Goal: Task Accomplishment & Management: Manage account settings

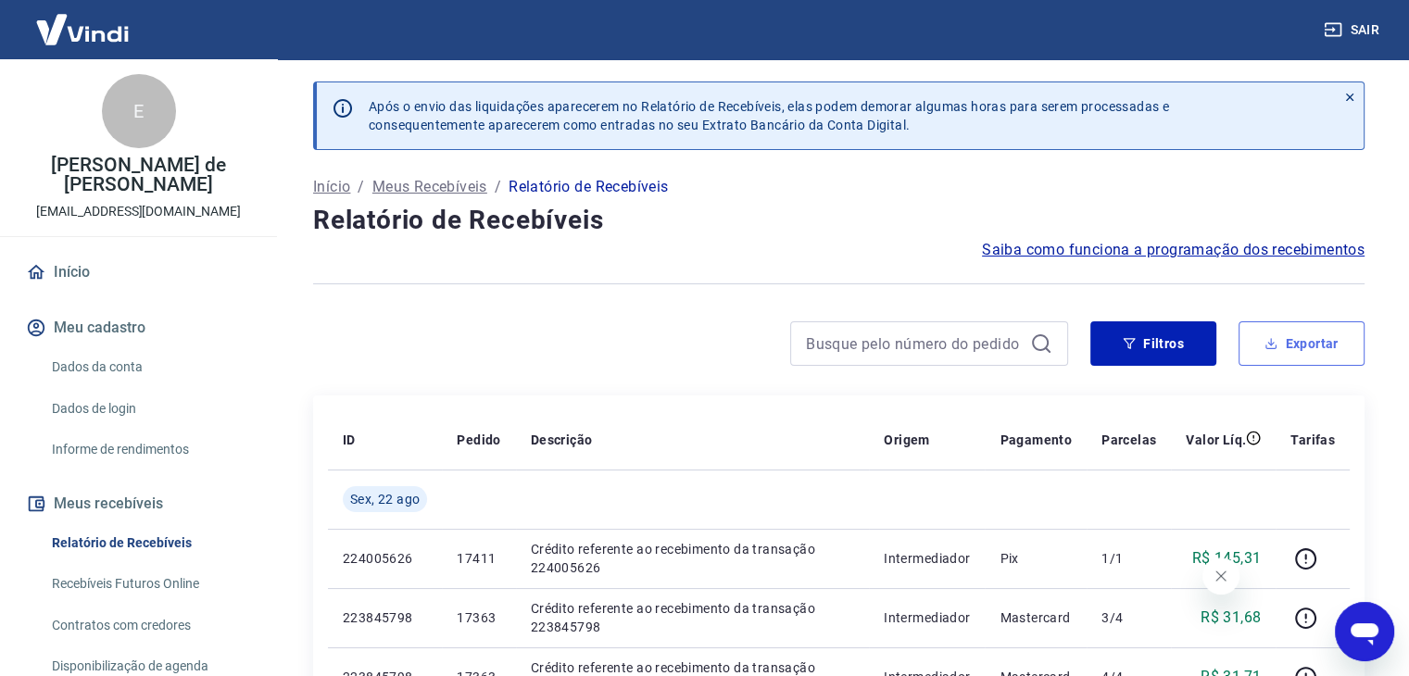
click at [1299, 351] on button "Exportar" at bounding box center [1302, 344] width 126 height 44
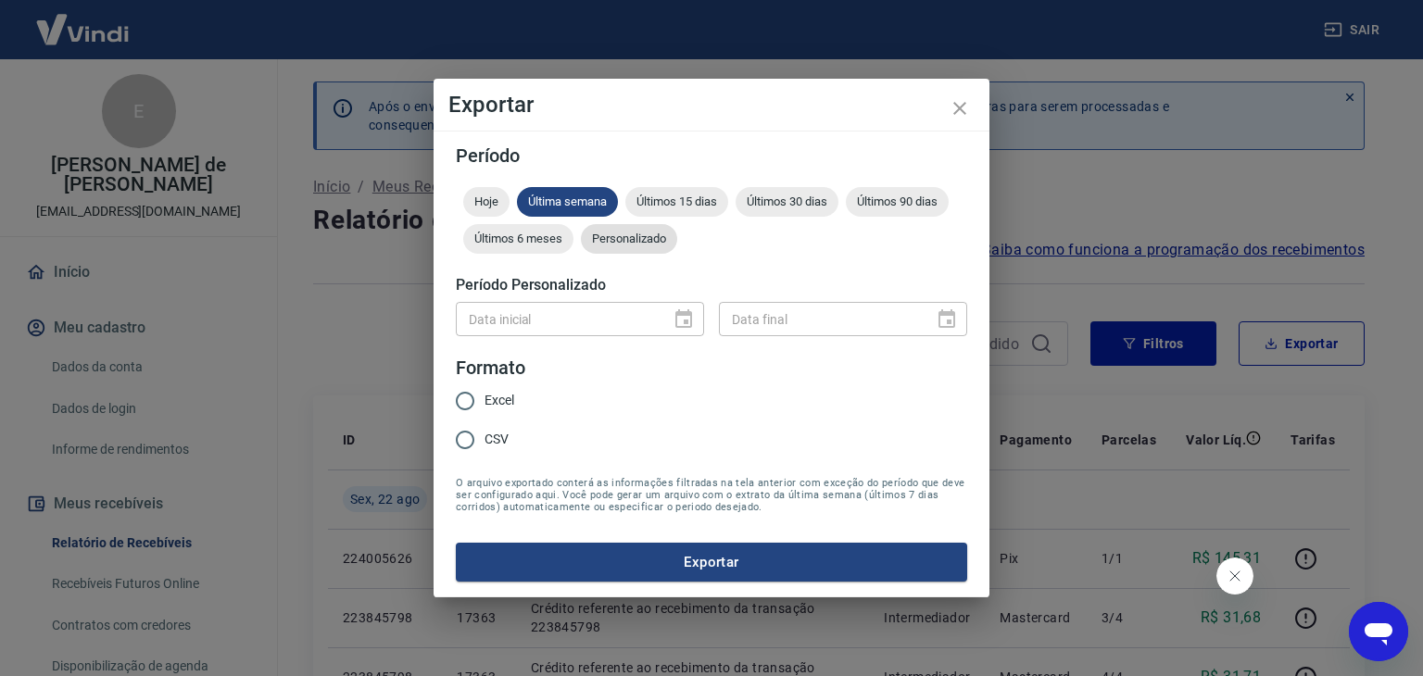
click at [640, 242] on span "Personalizado" at bounding box center [629, 239] width 96 height 14
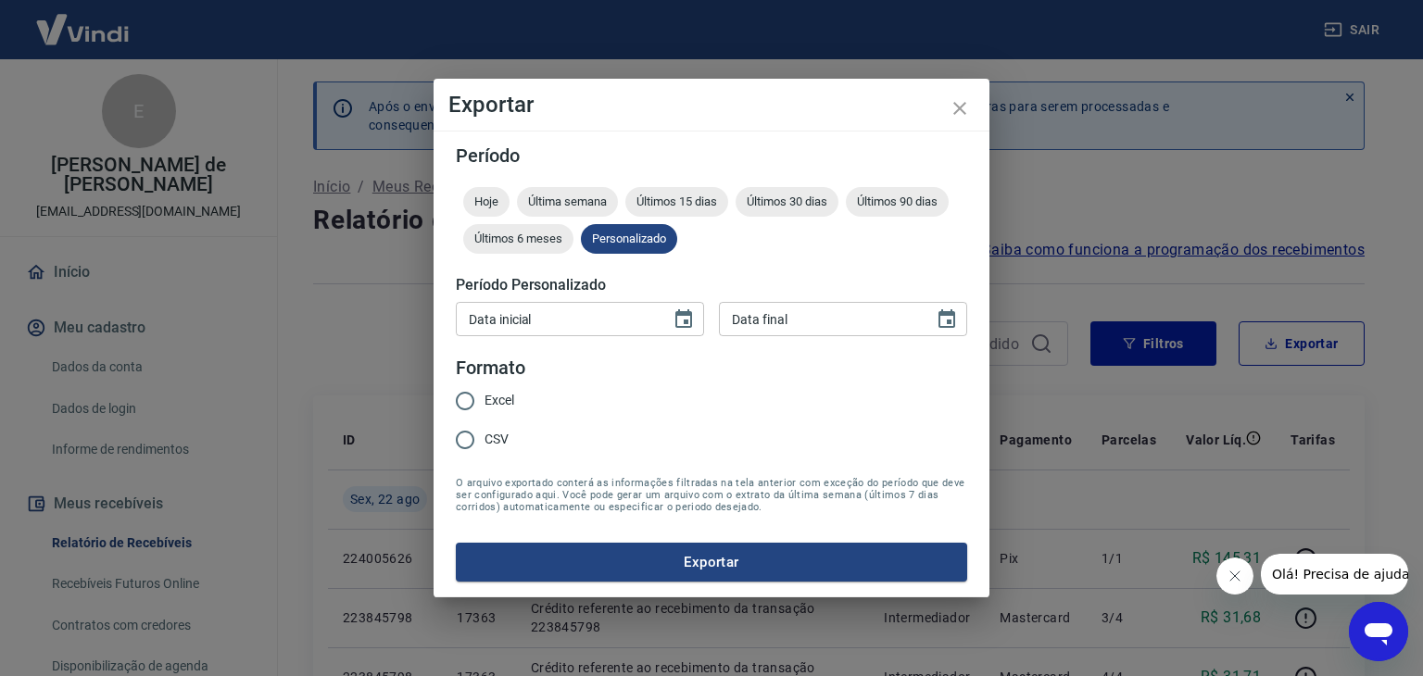
type input "DD/MM/YYYY"
click at [600, 320] on input "DD/MM/YYYY" at bounding box center [557, 319] width 202 height 34
click at [686, 322] on icon "Choose date" at bounding box center [683, 318] width 17 height 19
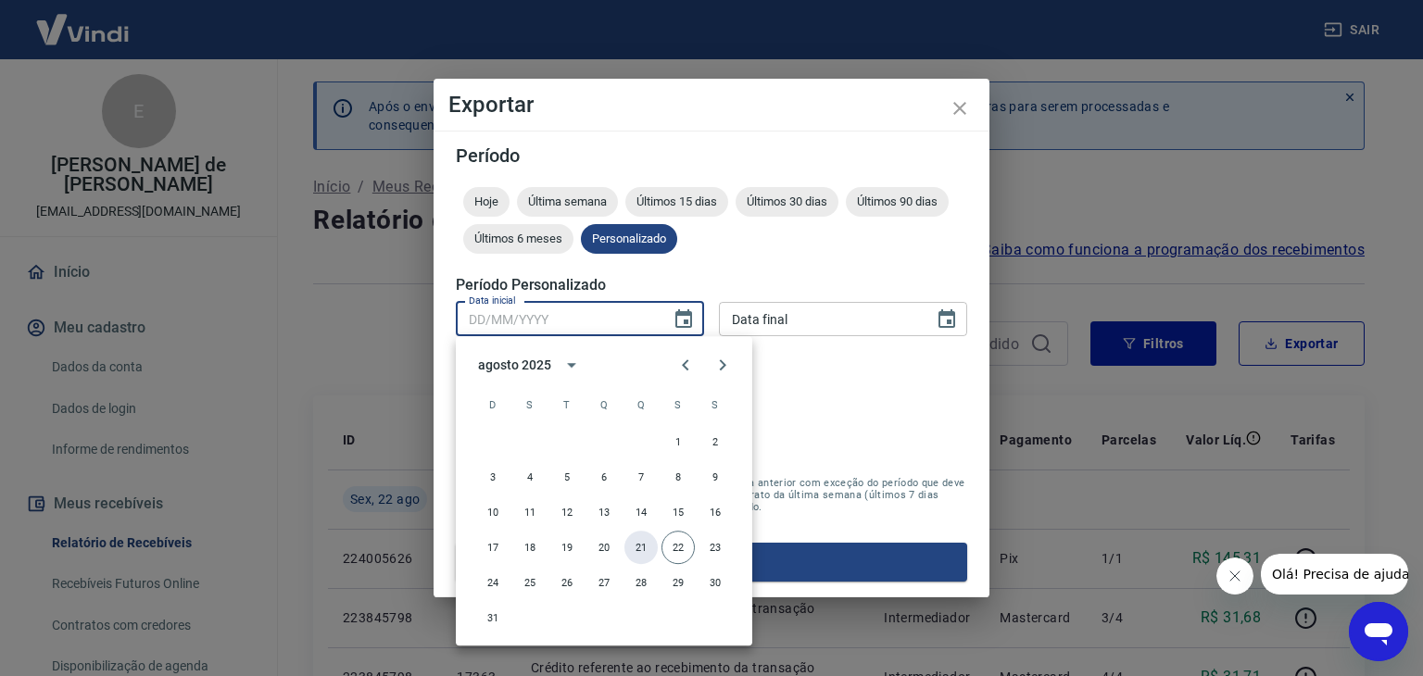
click at [639, 550] on button "21" at bounding box center [641, 547] width 33 height 33
type input "[DATE]"
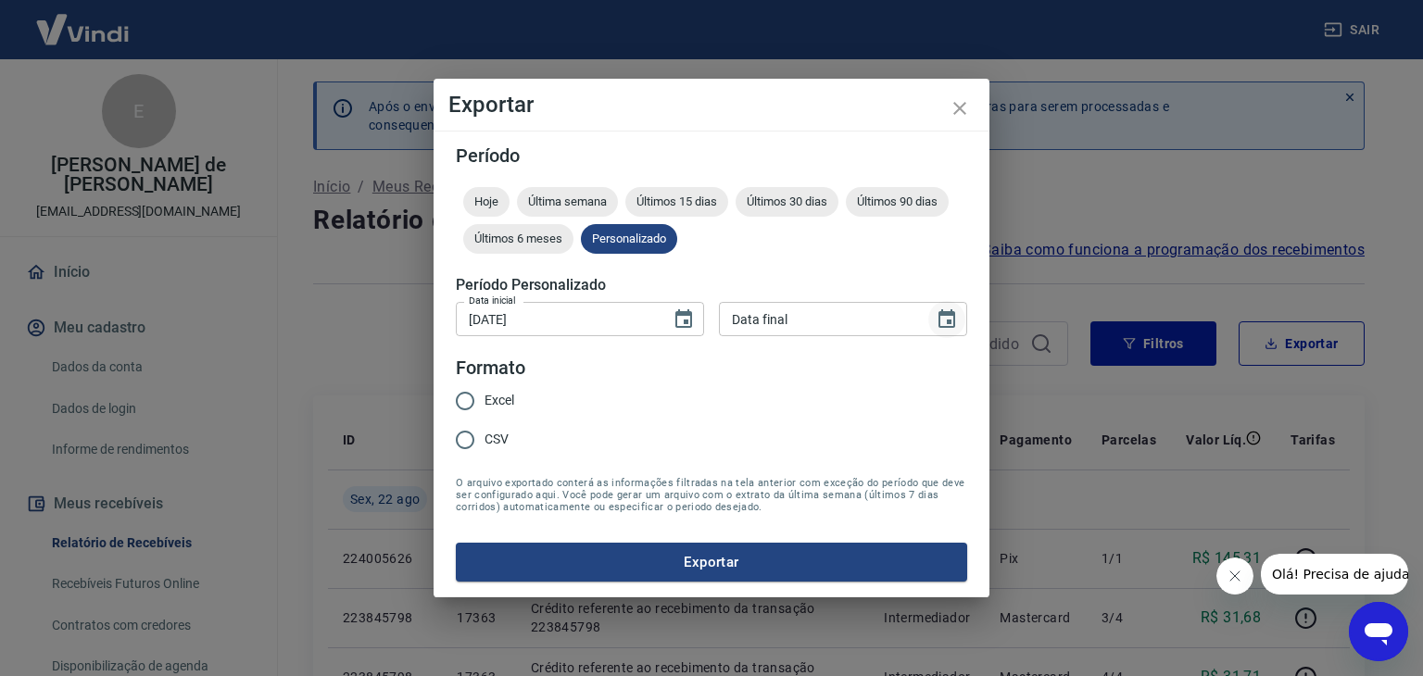
click at [945, 322] on icon "Choose date" at bounding box center [947, 320] width 22 height 22
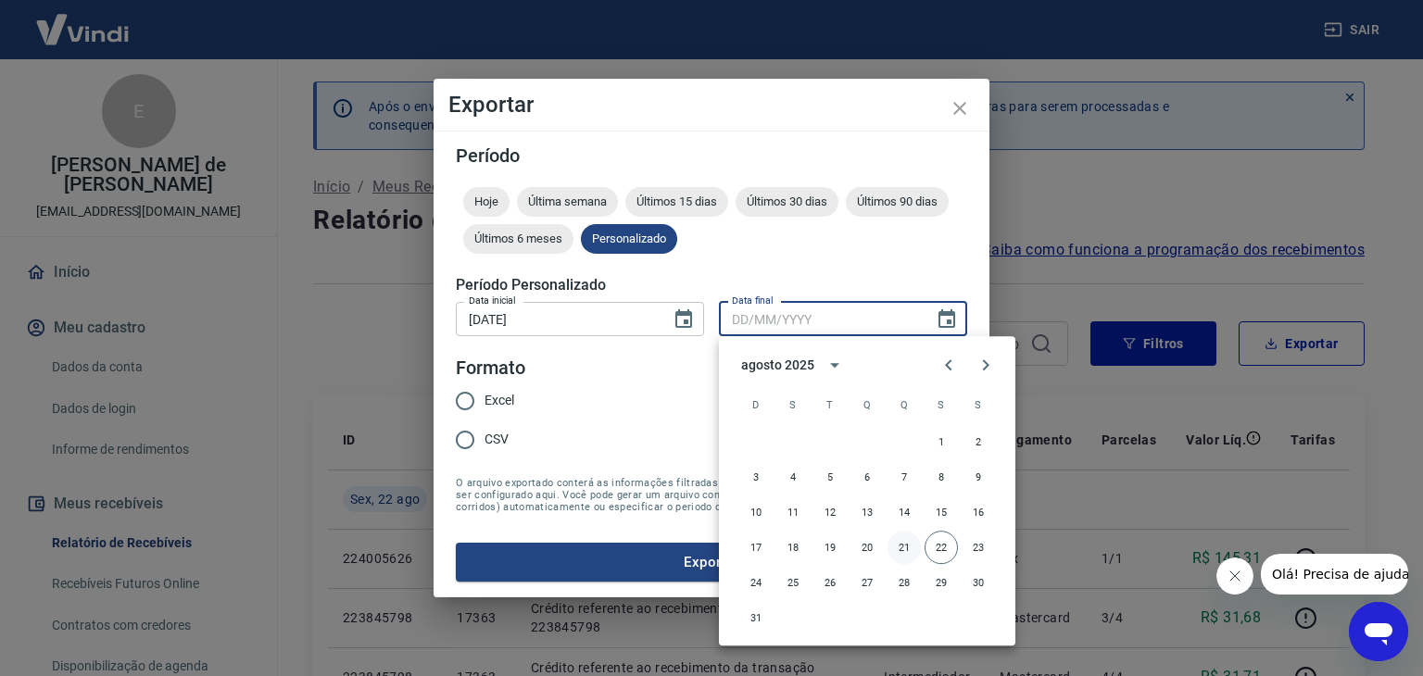
click at [901, 553] on button "21" at bounding box center [904, 547] width 33 height 33
type input "[DATE]"
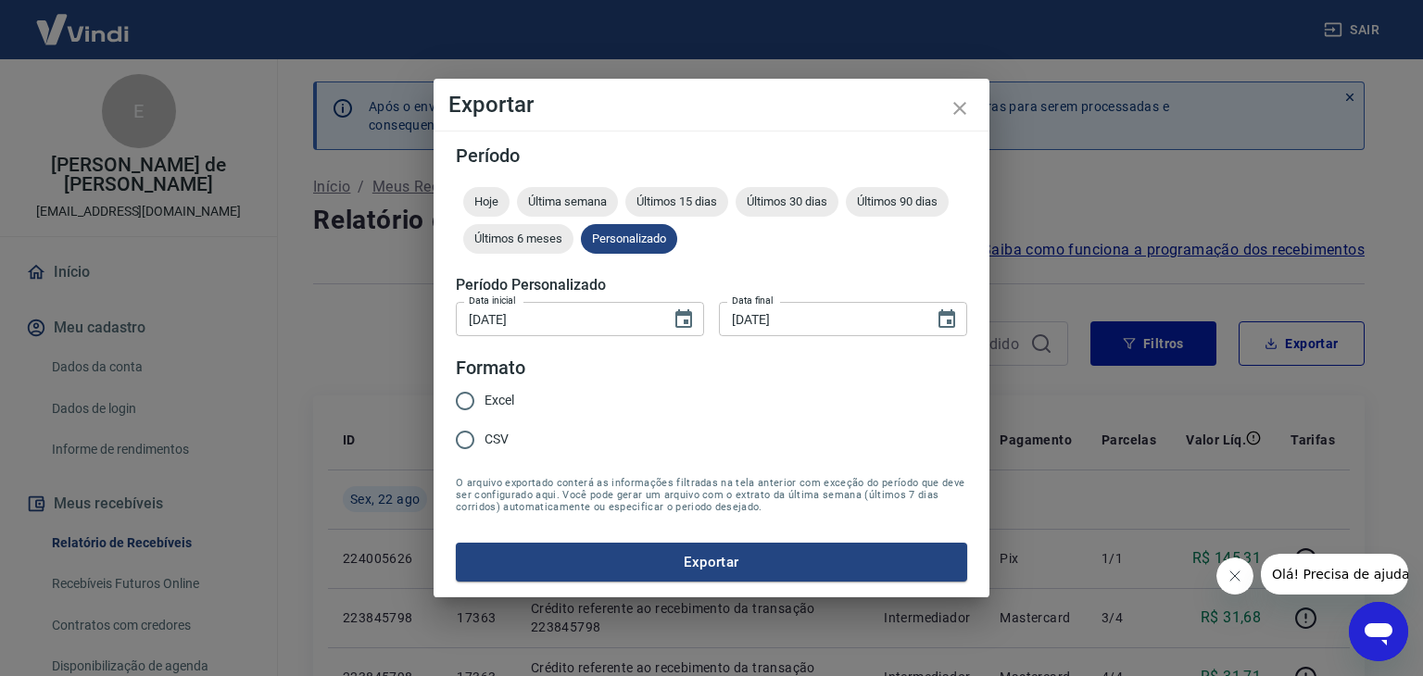
click at [469, 397] on input "Excel" at bounding box center [465, 401] width 39 height 39
radio input "true"
click at [706, 577] on button "Exportar" at bounding box center [711, 562] width 511 height 39
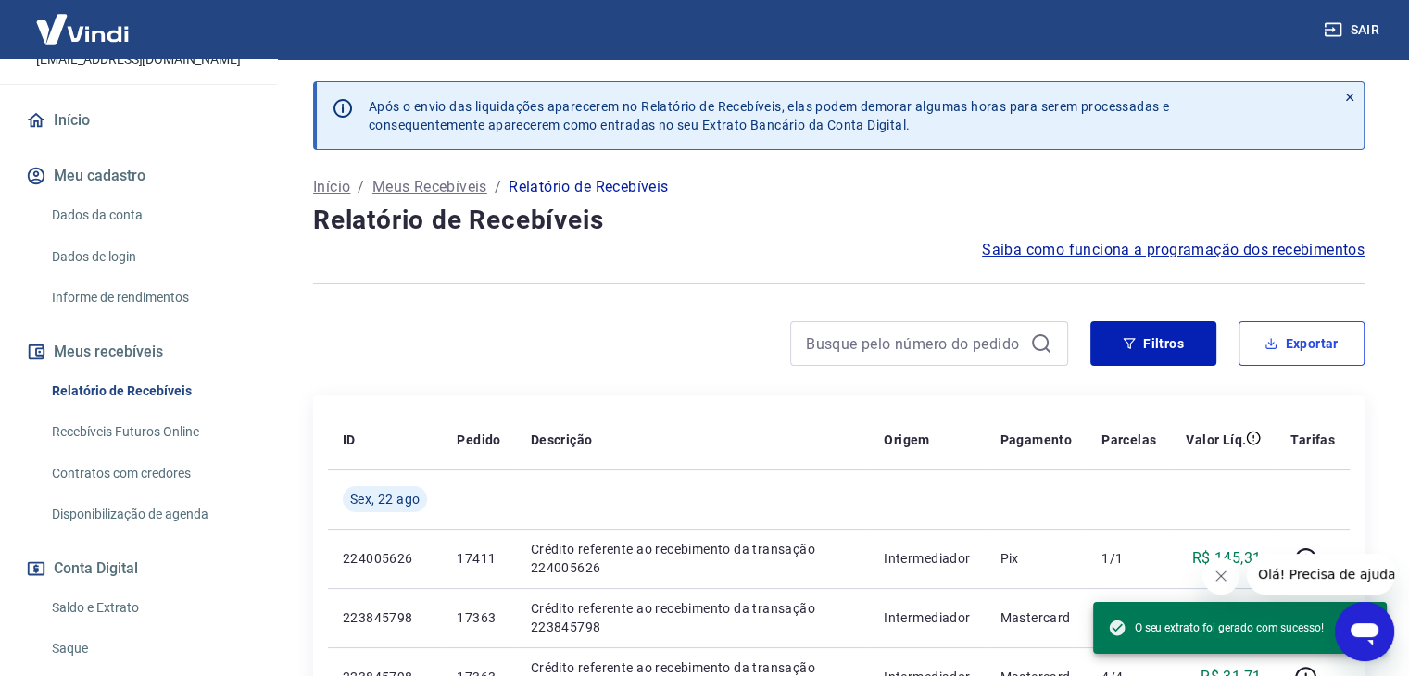
scroll to position [309, 0]
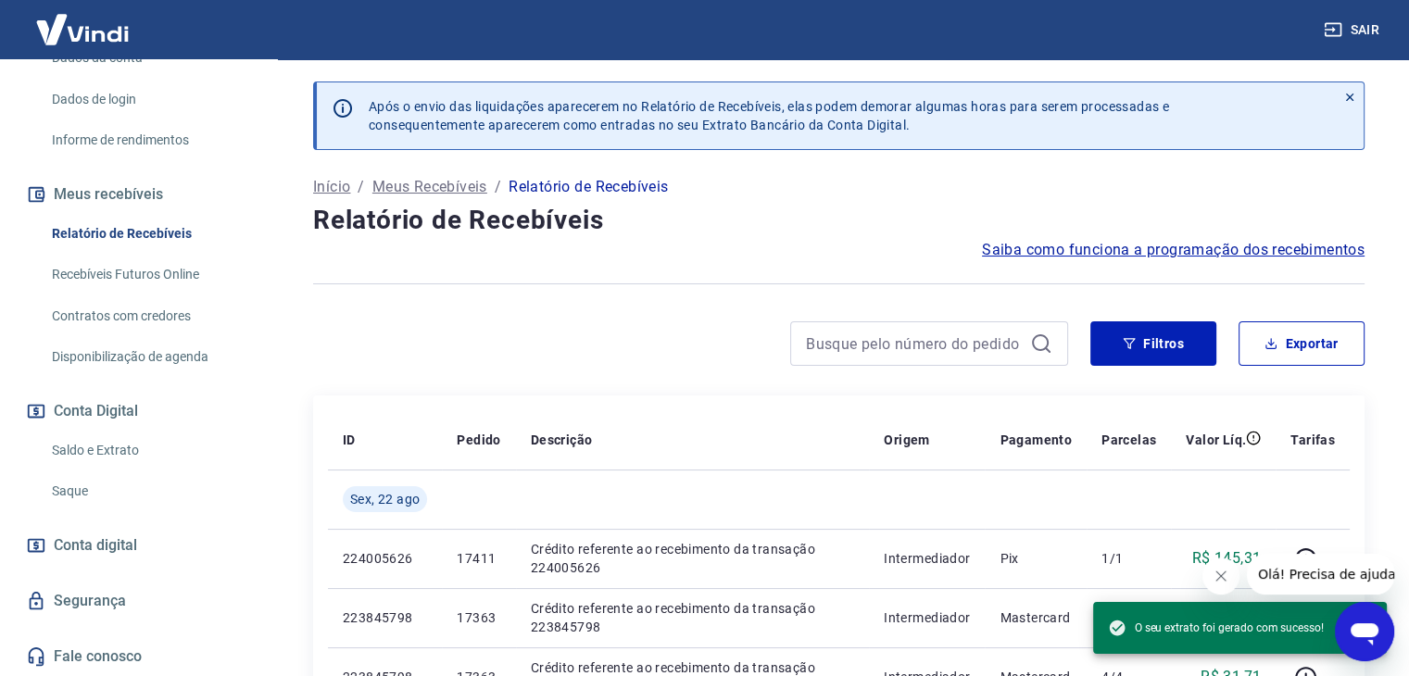
click at [121, 450] on link "Saldo e Extrato" at bounding box center [149, 451] width 210 height 38
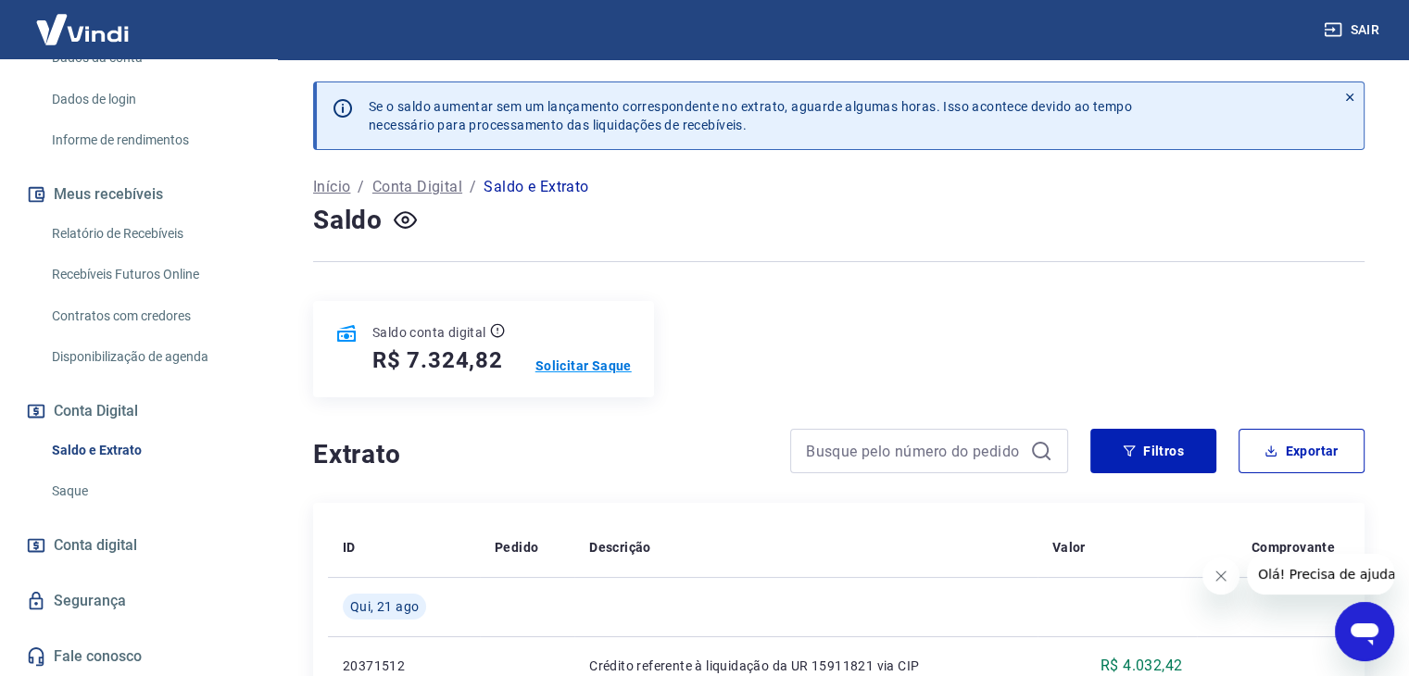
click at [597, 365] on p "Solicitar Saque" at bounding box center [584, 366] width 96 height 19
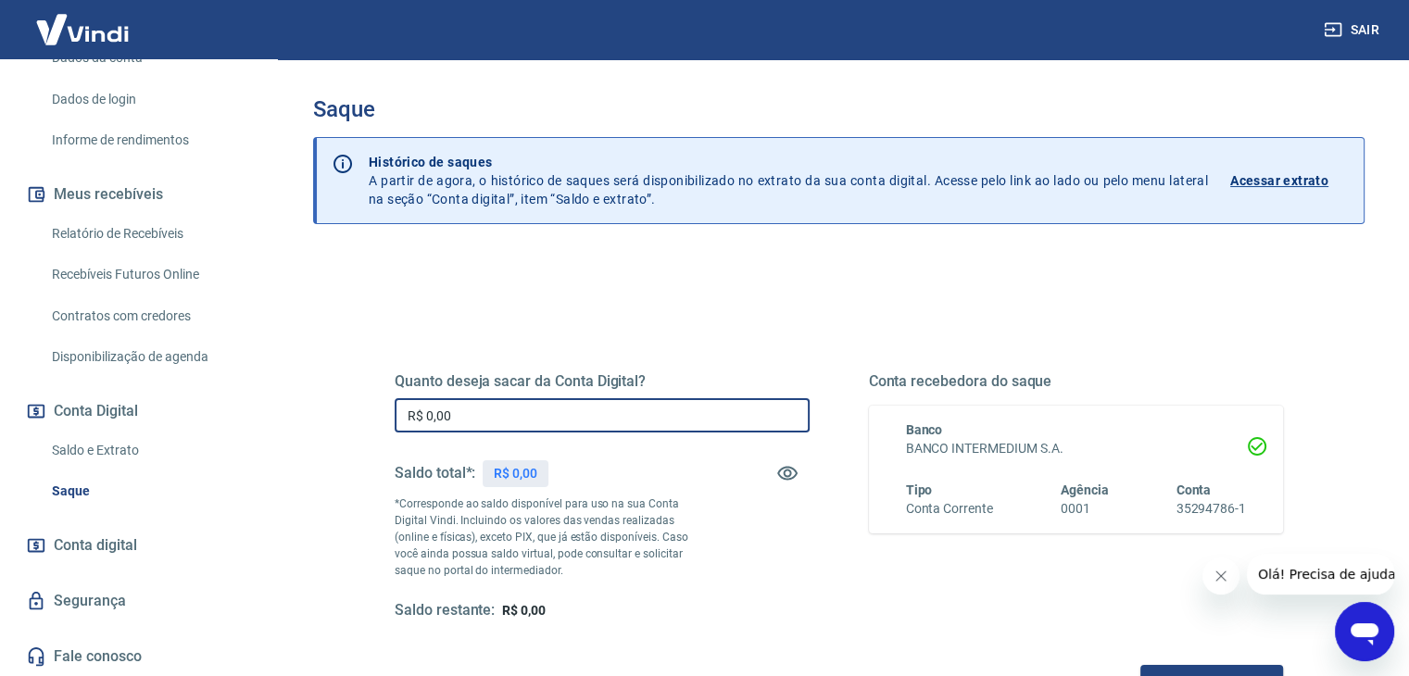
click at [574, 416] on input "R$ 0,00" at bounding box center [602, 415] width 415 height 34
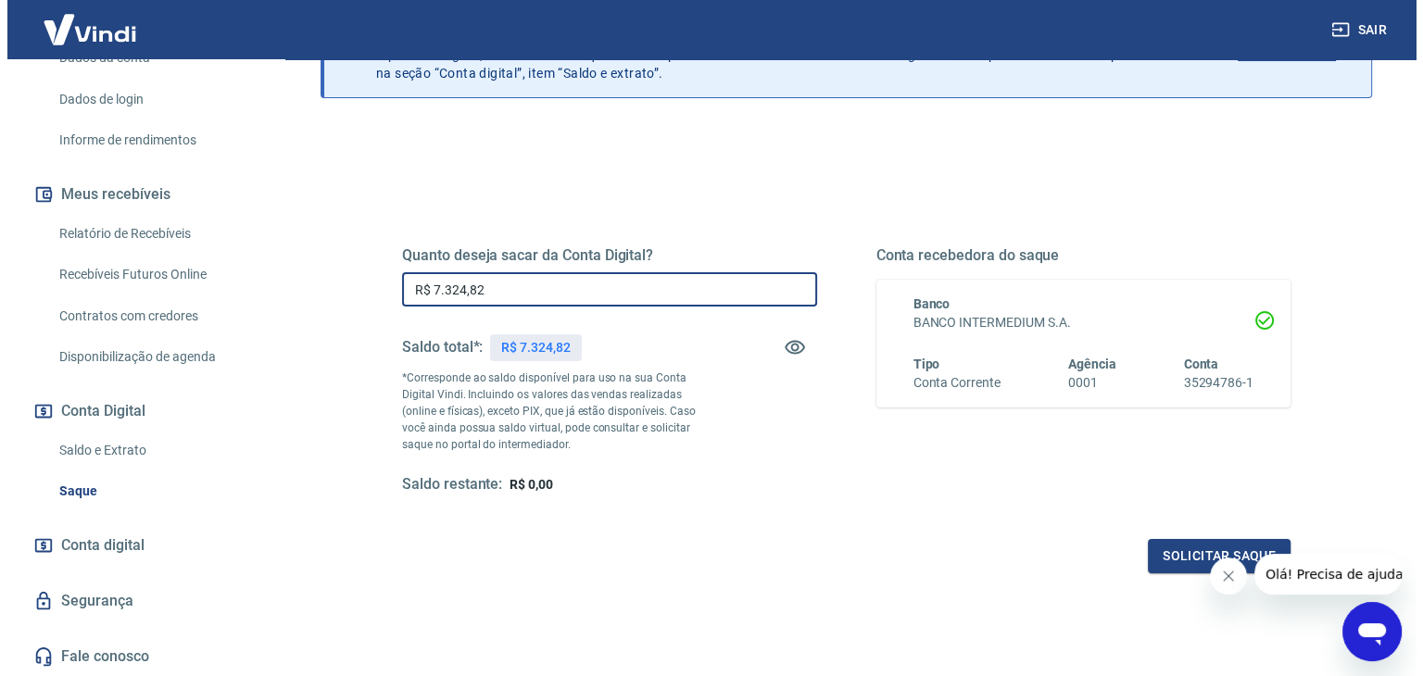
scroll to position [239, 0]
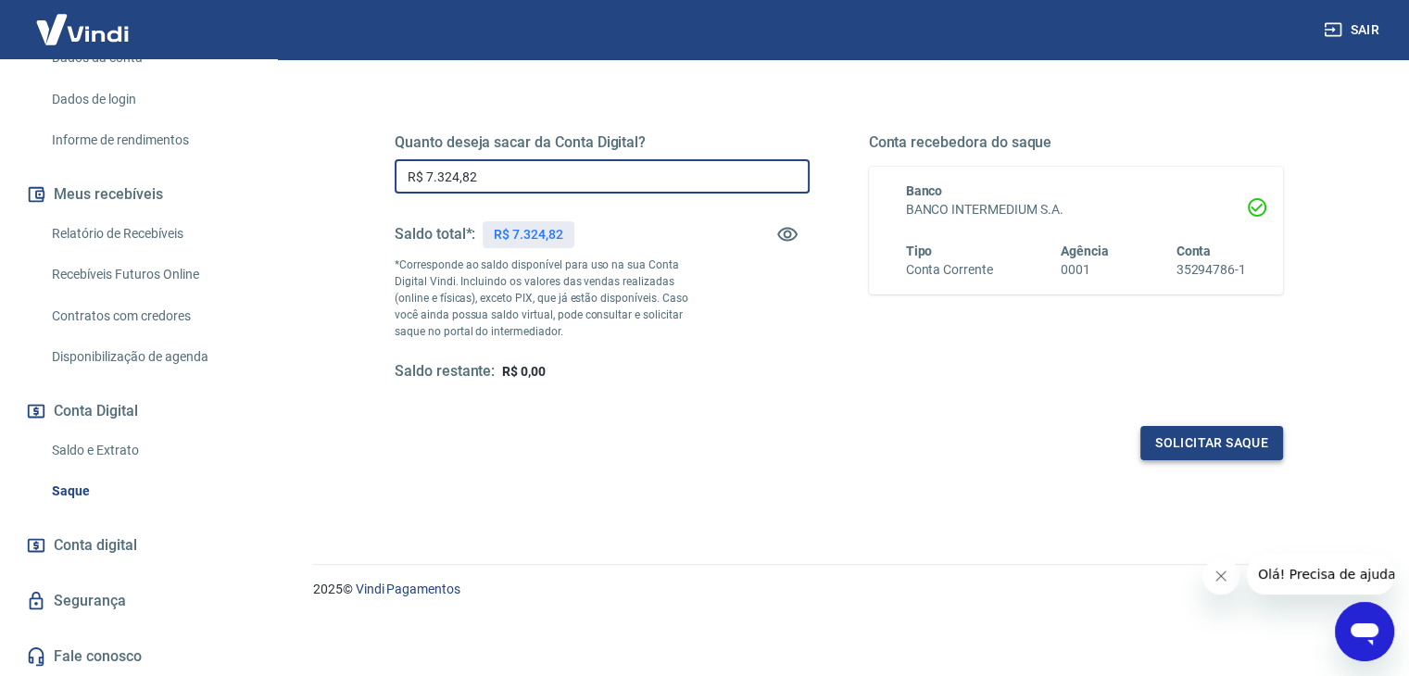
type input "R$ 7.324,82"
click at [1193, 438] on button "Solicitar saque" at bounding box center [1212, 443] width 143 height 34
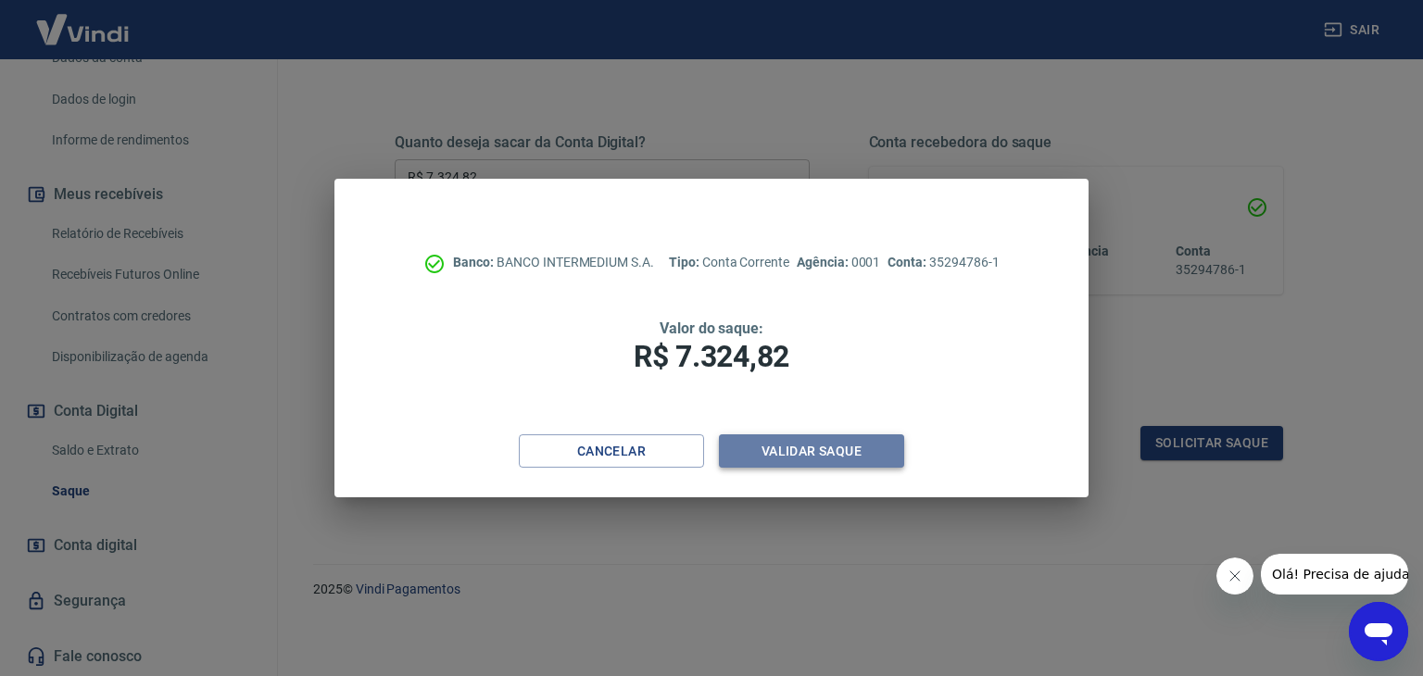
click at [793, 448] on button "Validar saque" at bounding box center [811, 452] width 185 height 34
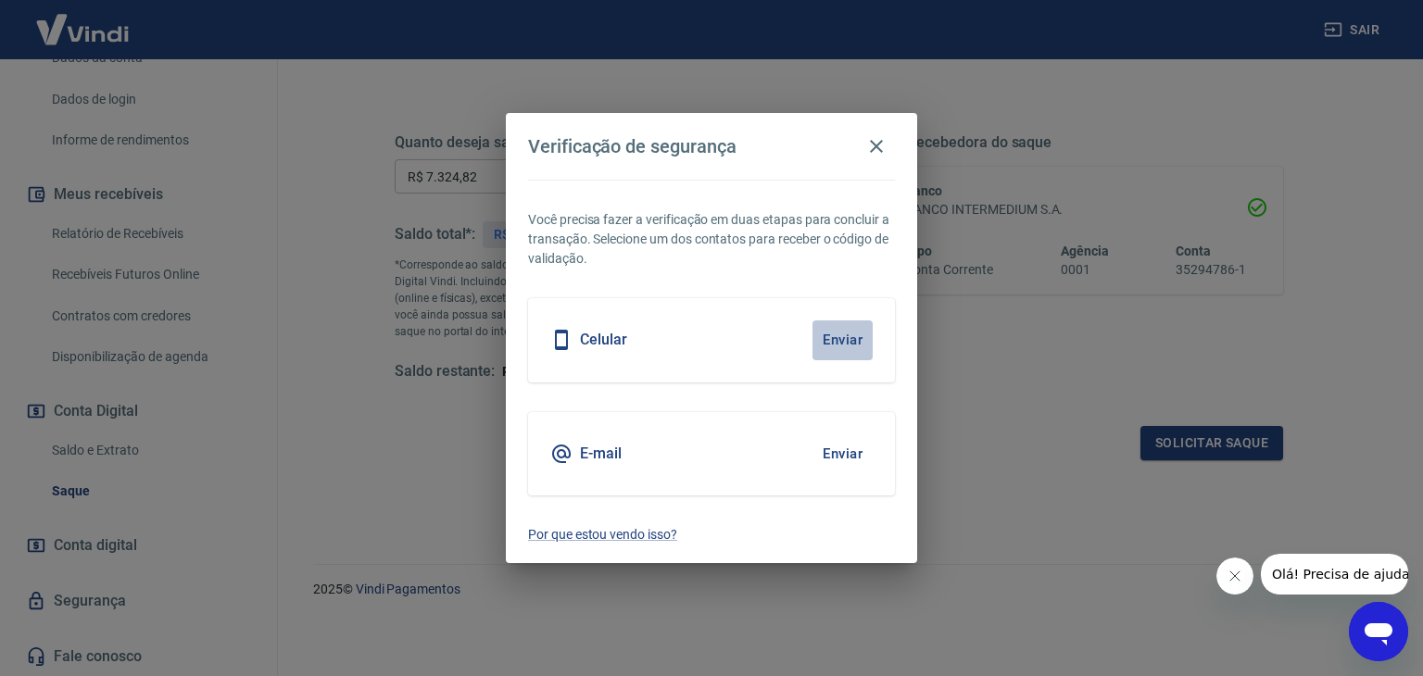
click at [837, 344] on button "Enviar" at bounding box center [843, 340] width 60 height 39
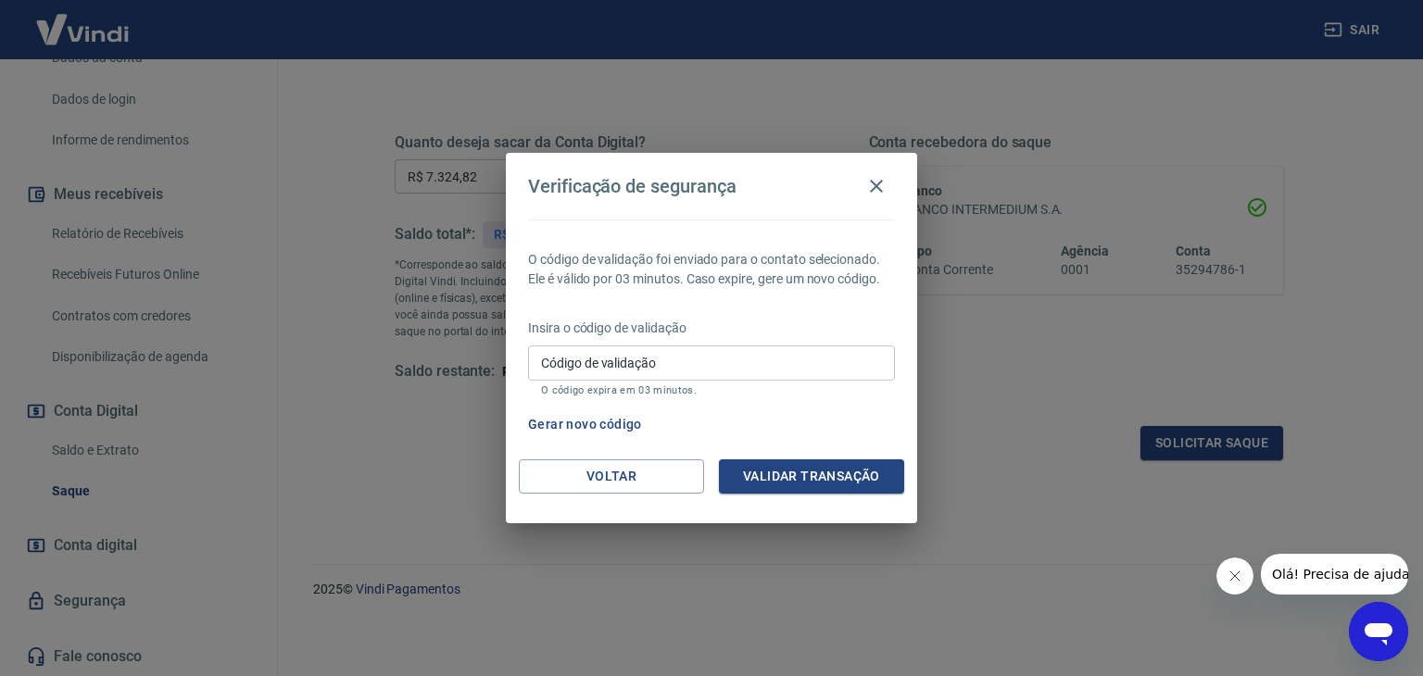
click at [749, 364] on input "Código de validação" at bounding box center [711, 363] width 367 height 34
drag, startPoint x: 749, startPoint y: 364, endPoint x: 596, endPoint y: 233, distance: 201.7
click at [596, 233] on div "O código de validação foi enviado para o contato selecionado. Ele é válido por …" at bounding box center [711, 340] width 411 height 240
click at [634, 360] on input "Código de validação" at bounding box center [711, 363] width 367 height 34
type input "991728"
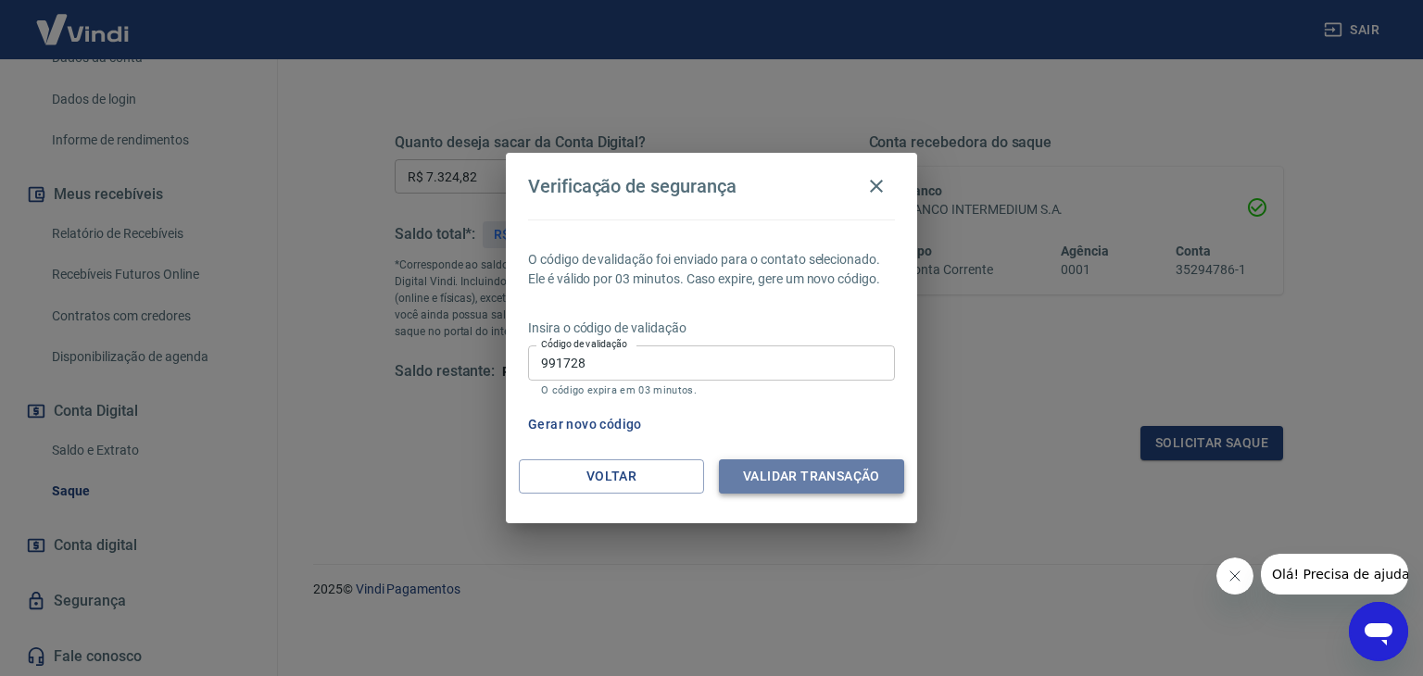
click at [806, 480] on button "Validar transação" at bounding box center [811, 477] width 185 height 34
click at [1237, 575] on icon "Fechar mensagem da empresa" at bounding box center [1234, 576] width 15 height 15
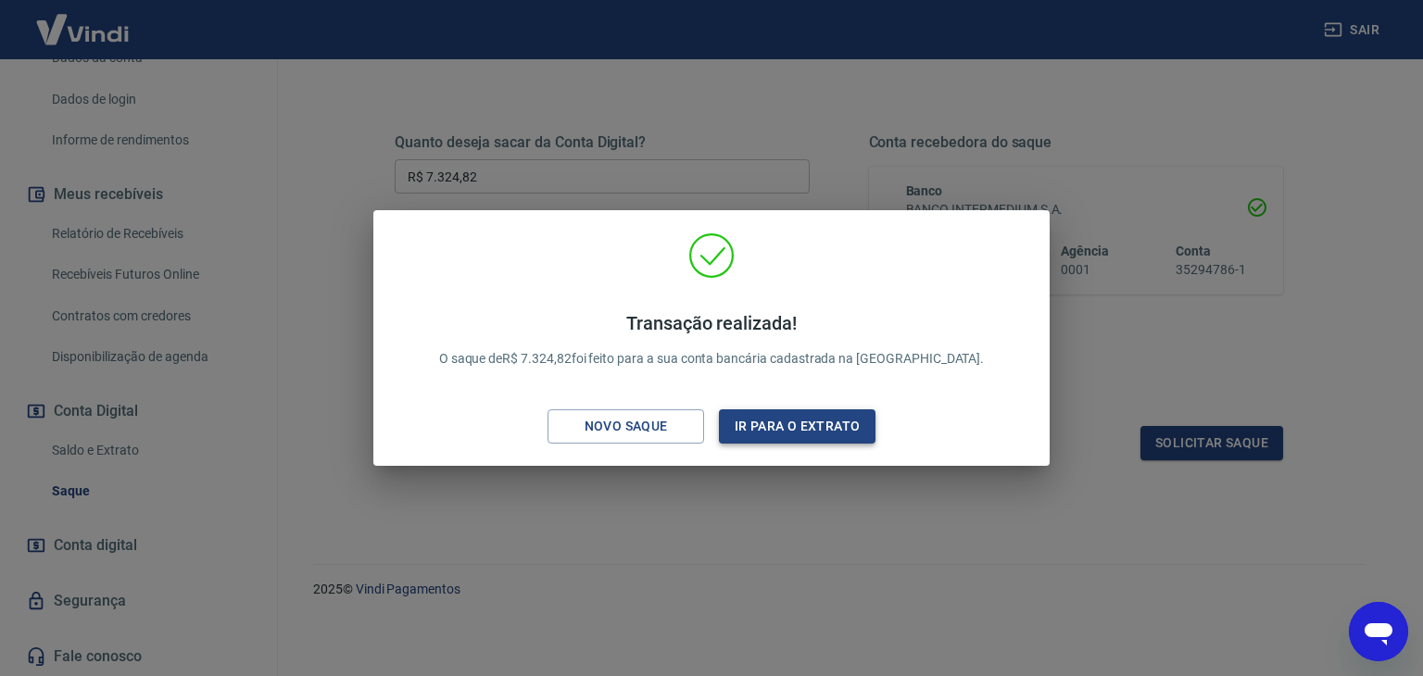
click at [796, 422] on button "Ir para o extrato" at bounding box center [797, 427] width 157 height 34
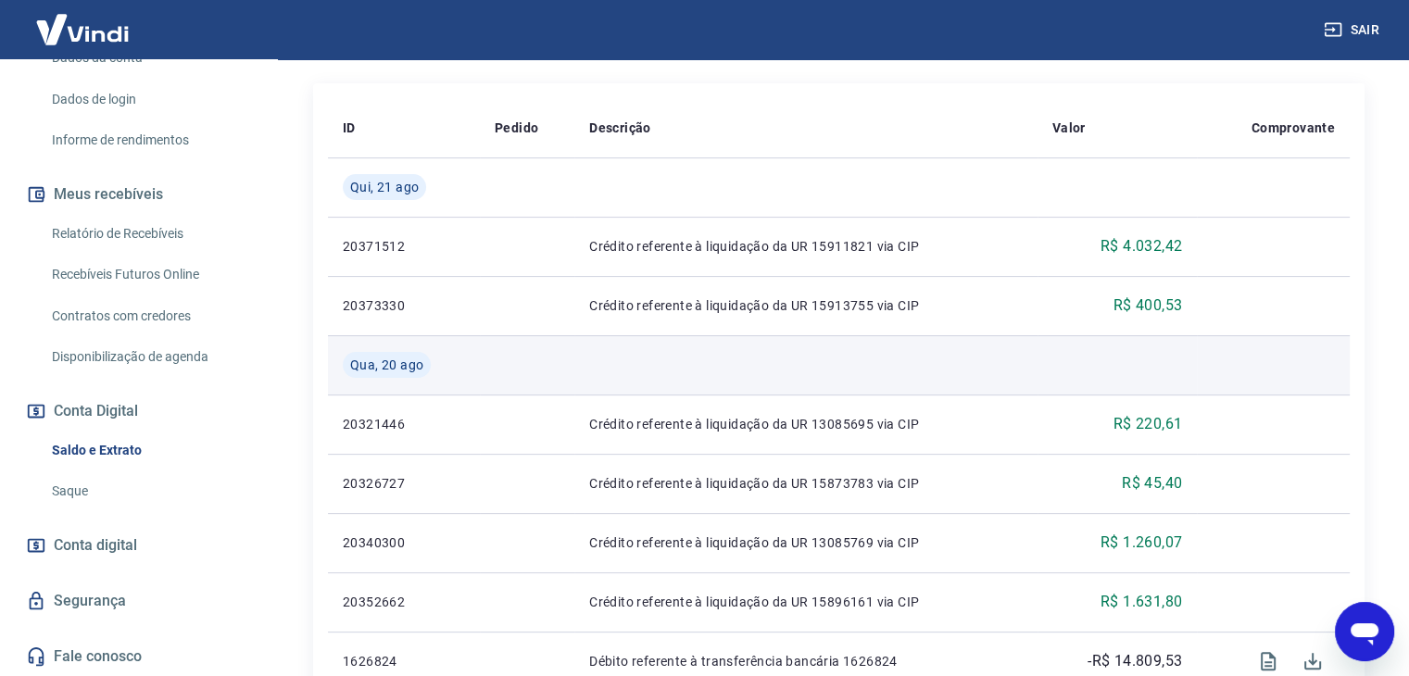
scroll to position [463, 0]
